Goal: Find specific page/section: Find specific page/section

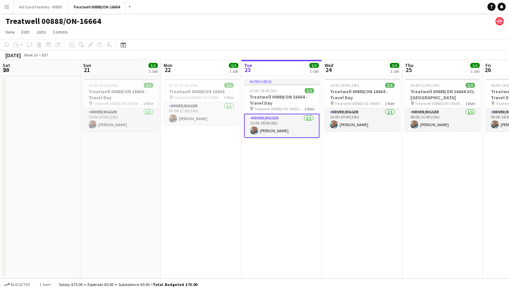
scroll to position [0, 161]
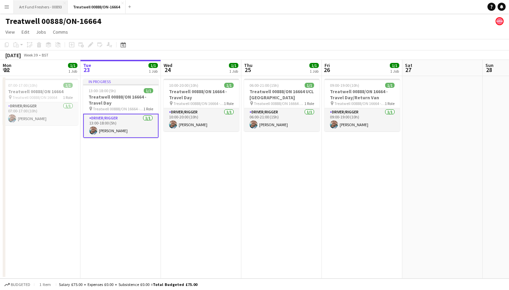
click at [42, 5] on button "Art Fund Freshers - 00893 Close" at bounding box center [41, 6] width 54 height 13
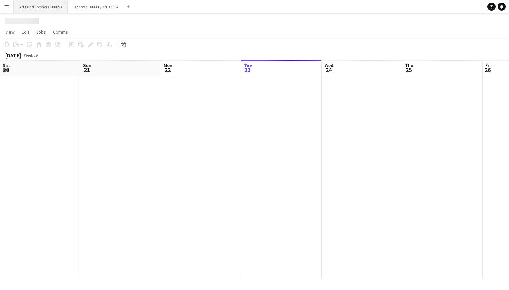
scroll to position [0, 161]
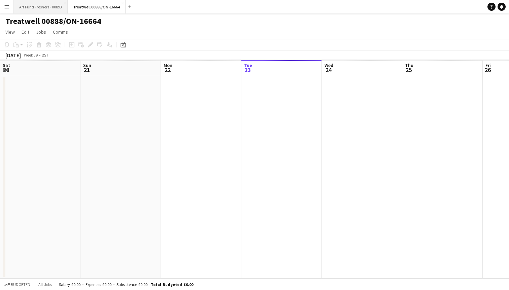
scroll to position [0, 161]
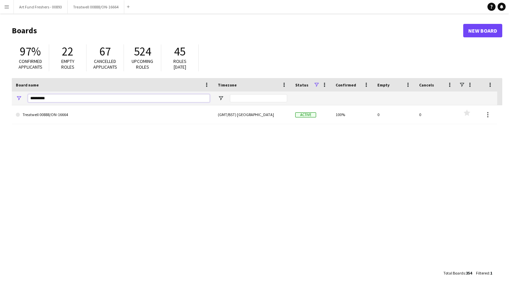
drag, startPoint x: 61, startPoint y: 98, endPoint x: 17, endPoint y: 98, distance: 43.4
click at [17, 98] on div "*********" at bounding box center [113, 98] width 202 height 13
type input "*"
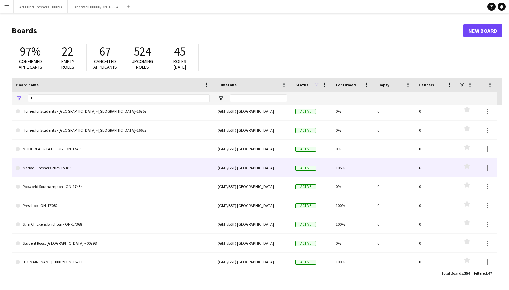
click at [100, 166] on link "Native - Freshers 2025 Tour 7" at bounding box center [113, 168] width 194 height 19
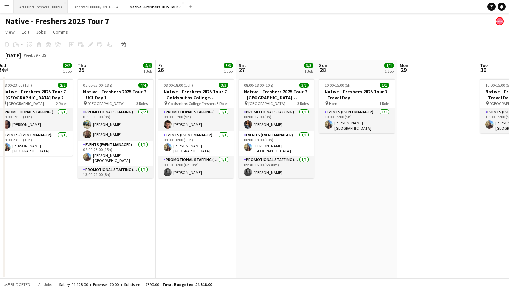
click at [32, 9] on button "Art Fund Freshers - 00893 Close" at bounding box center [41, 6] width 54 height 13
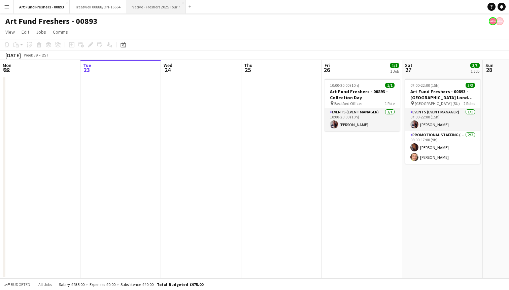
click at [142, 6] on button "Native - Freshers 2025 Tour 7 Close" at bounding box center [156, 6] width 60 height 13
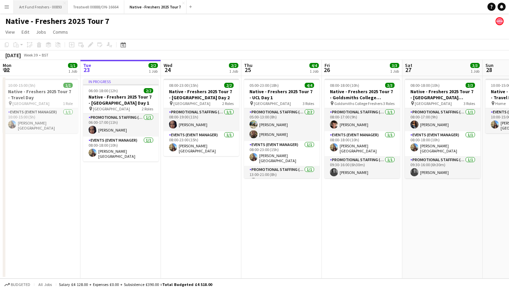
click at [41, 6] on button "Art Fund Freshers - 00893 Close" at bounding box center [41, 6] width 54 height 13
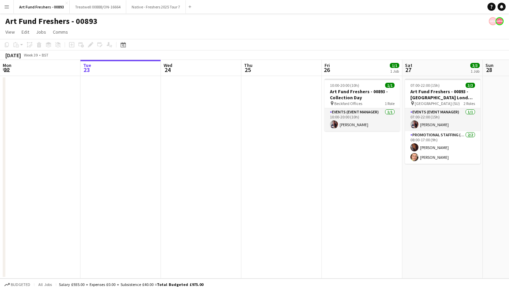
click at [8, 6] on app-icon "Menu" at bounding box center [6, 6] width 5 height 5
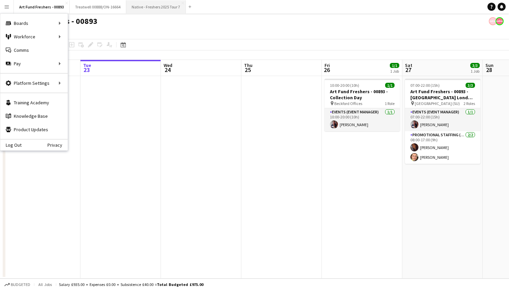
click at [133, 7] on button "Native - Freshers 2025 Tour 7 Close" at bounding box center [156, 6] width 60 height 13
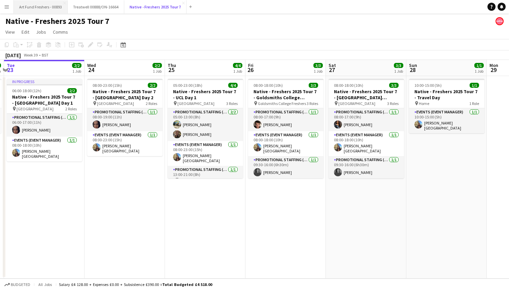
click at [34, 6] on button "Art Fund Freshers - 00893 Close" at bounding box center [41, 6] width 54 height 13
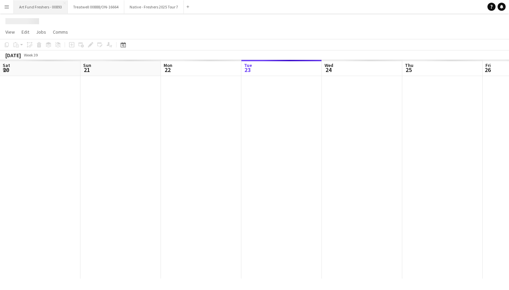
scroll to position [0, 161]
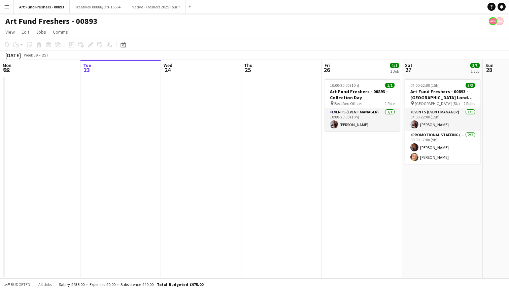
click at [9, 4] on button "Menu" at bounding box center [6, 6] width 13 height 13
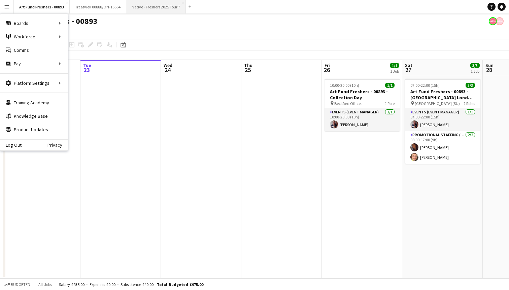
click at [145, 7] on button "Native - Freshers 2025 Tour 7 Close" at bounding box center [156, 6] width 60 height 13
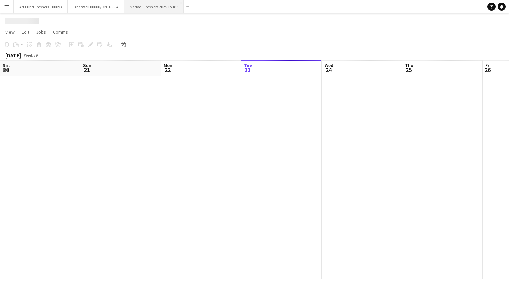
scroll to position [0, 161]
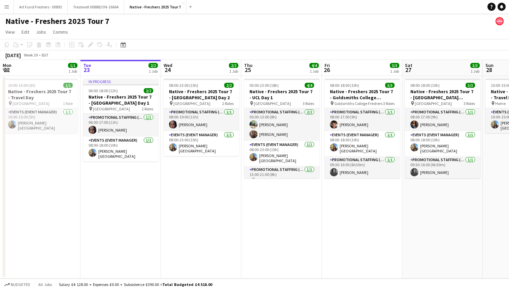
click at [10, 4] on button "Menu" at bounding box center [6, 6] width 13 height 13
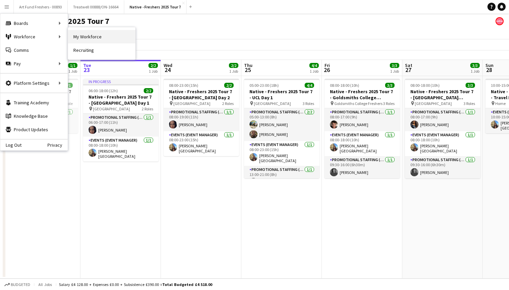
click at [113, 37] on link "My Workforce" at bounding box center [101, 36] width 67 height 13
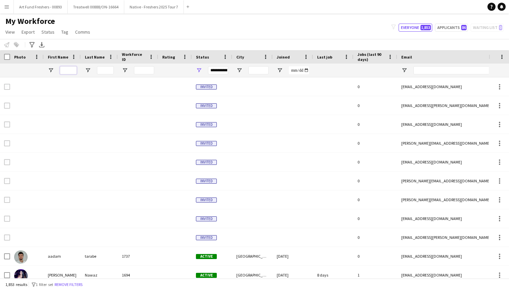
click at [66, 69] on input "First Name Filter Input" at bounding box center [68, 70] width 17 height 8
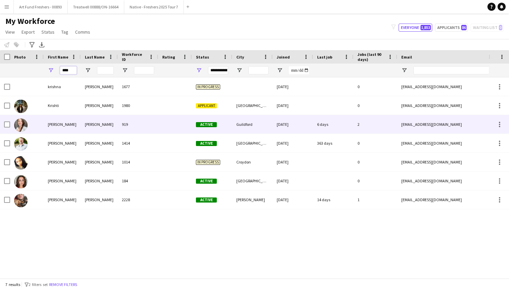
type input "****"
click at [57, 126] on div "[PERSON_NAME]" at bounding box center [62, 124] width 37 height 19
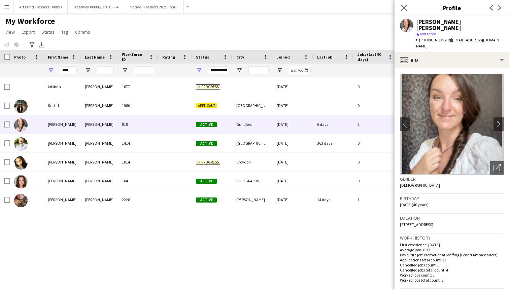
click at [407, 7] on icon "Close pop-in" at bounding box center [404, 7] width 6 height 6
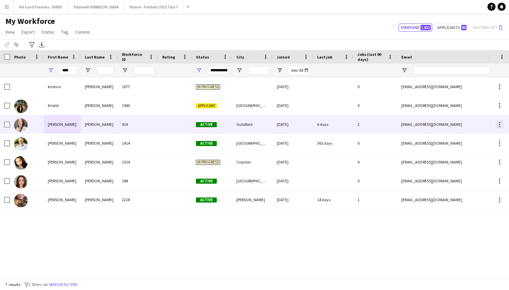
click at [500, 124] on div at bounding box center [499, 124] width 1 height 1
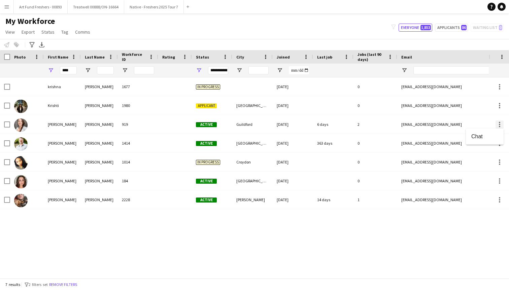
click at [500, 124] on div at bounding box center [254, 145] width 509 height 290
click at [11, 5] on button "Menu" at bounding box center [6, 6] width 13 height 13
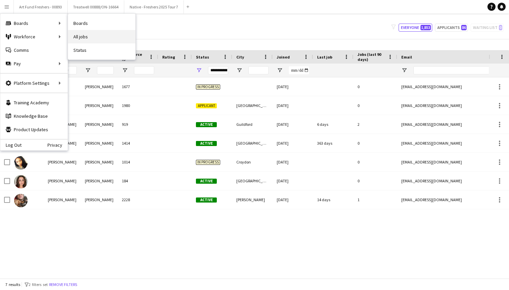
click at [82, 33] on link "All jobs" at bounding box center [101, 36] width 67 height 13
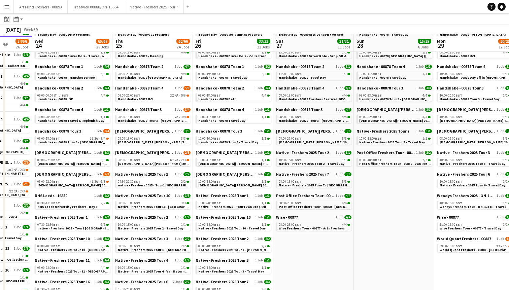
scroll to position [74, 0]
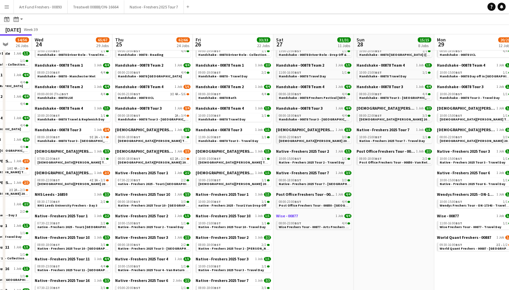
click at [316, 218] on link "Wise - 00877 1 Job 4/4" at bounding box center [313, 216] width 75 height 5
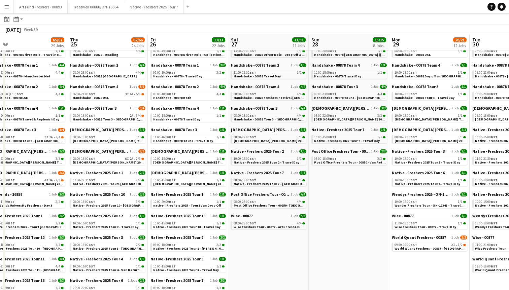
scroll to position [0, 156]
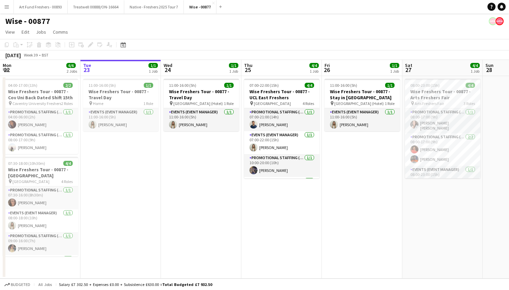
click at [493, 22] on app-user-avatar at bounding box center [493, 21] width 8 height 8
